Goal: Download file/media

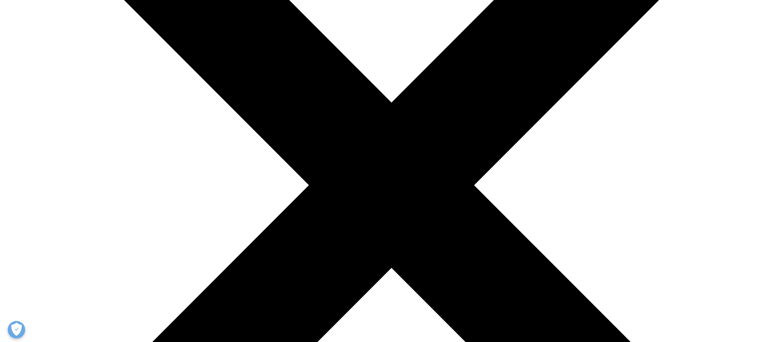
scroll to position [173, 413]
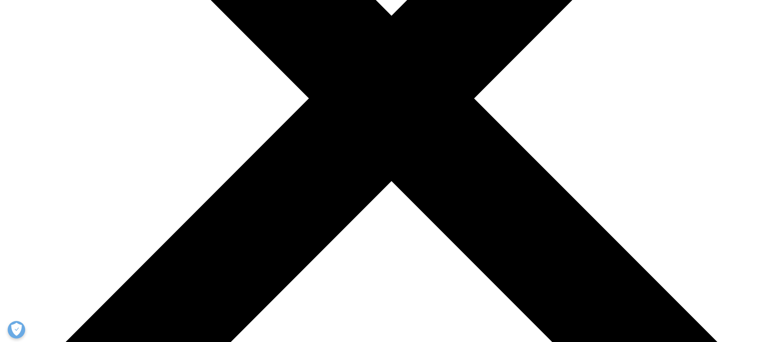
scroll to position [305, 0]
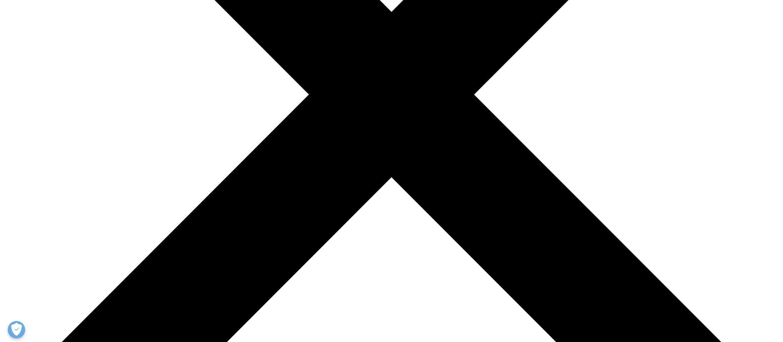
type input "[PERSON_NAME]"
type input "Aubert"
type input "[PERSON_NAME][EMAIL_ADDRESS][DOMAIN_NAME]"
type input "[GEOGRAPHIC_DATA]"
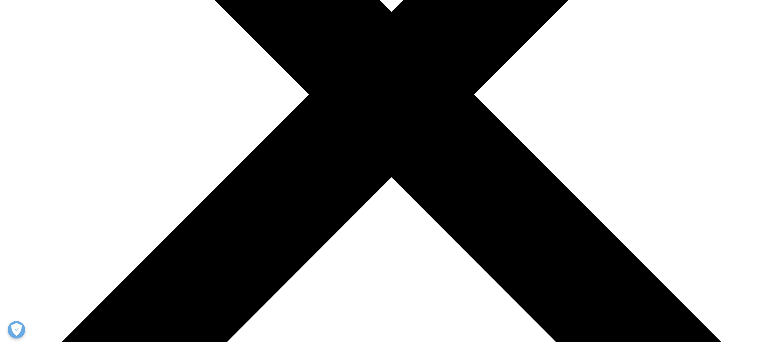
select select "[GEOGRAPHIC_DATA]"
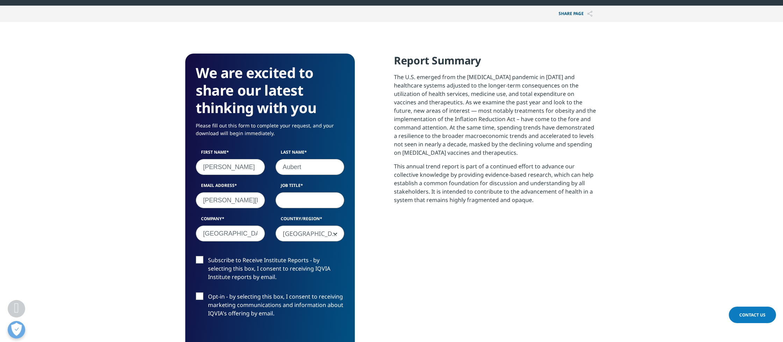
click at [296, 200] on input "Job Title" at bounding box center [310, 200] width 69 height 16
type input "Professor of the Practice"
click at [201, 261] on label "Subscribe to Receive Institute Reports - by selecting this box, I consent to re…" at bounding box center [270, 270] width 149 height 29
click at [208, 256] on input "Subscribe to Receive Institute Reports - by selecting this box, I consent to re…" at bounding box center [208, 256] width 0 height 0
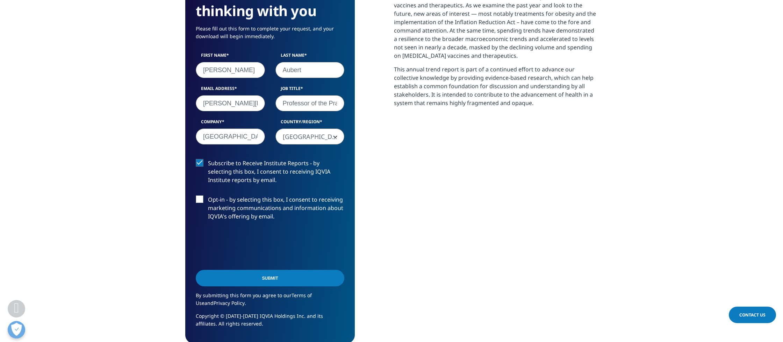
scroll to position [404, 0]
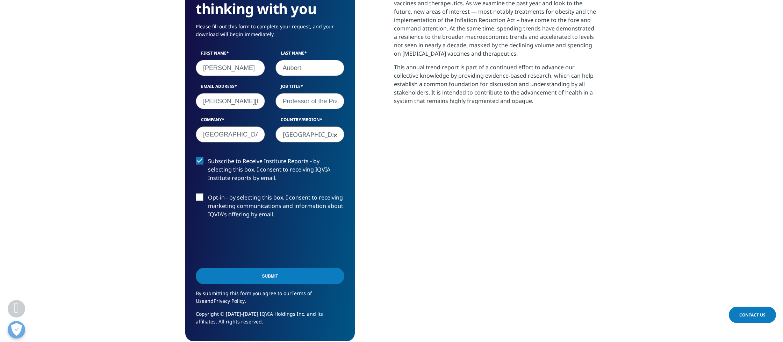
click at [276, 275] on input "Submit" at bounding box center [270, 276] width 149 height 16
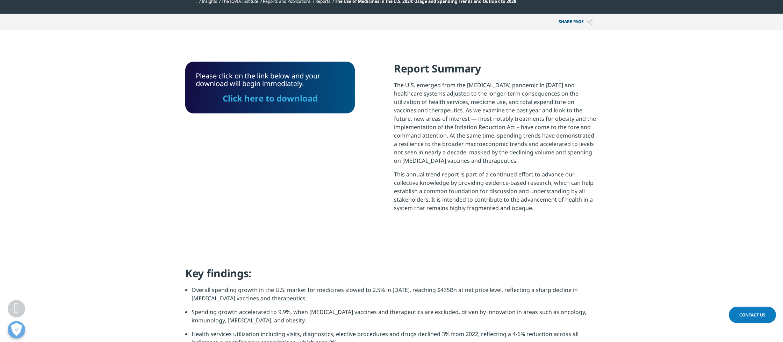
scroll to position [295, 0]
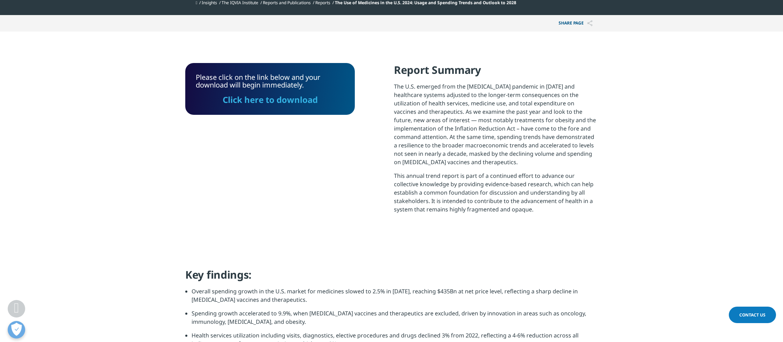
click at [277, 101] on link "Click here to download" at bounding box center [270, 100] width 95 height 12
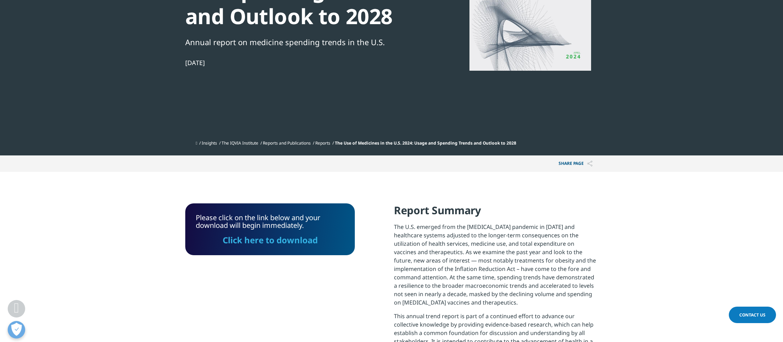
scroll to position [156, 0]
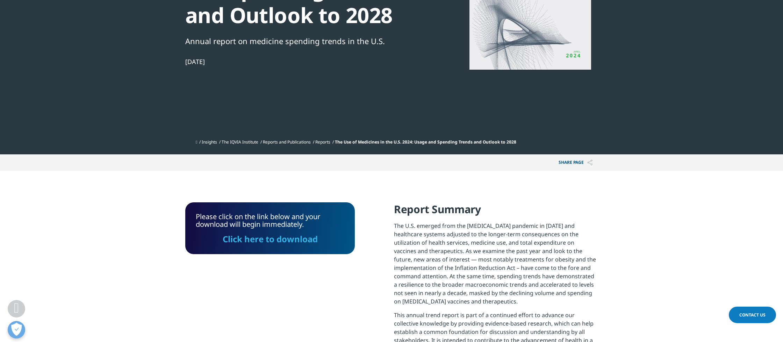
click at [268, 239] on link "Click here to download" at bounding box center [270, 239] width 95 height 12
